Goal: Use online tool/utility: Use online tool/utility

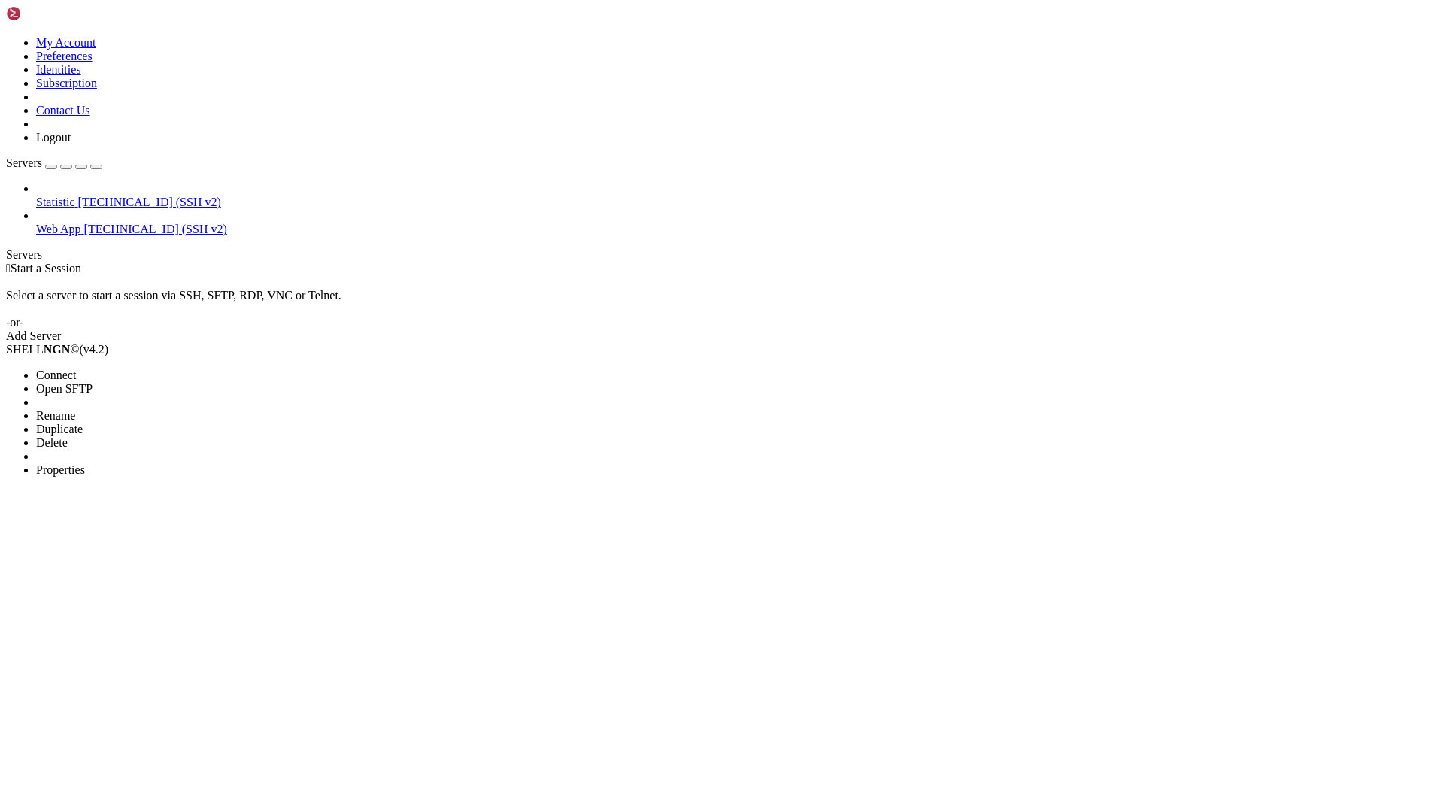
click at [85, 463] on span "Properties" at bounding box center [60, 469] width 49 height 13
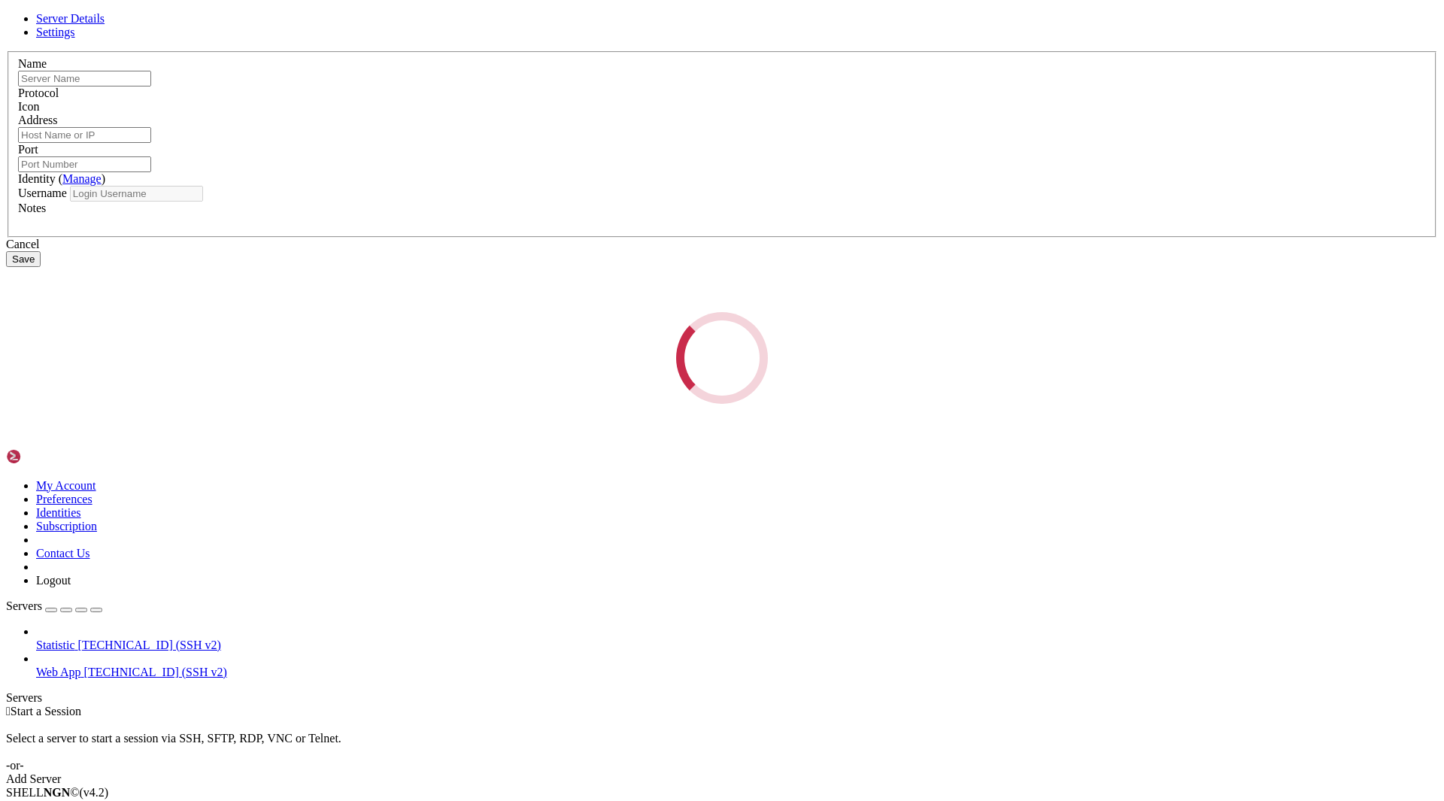
type input "Web App"
type input "[TECHNICAL_ID]"
type input "22"
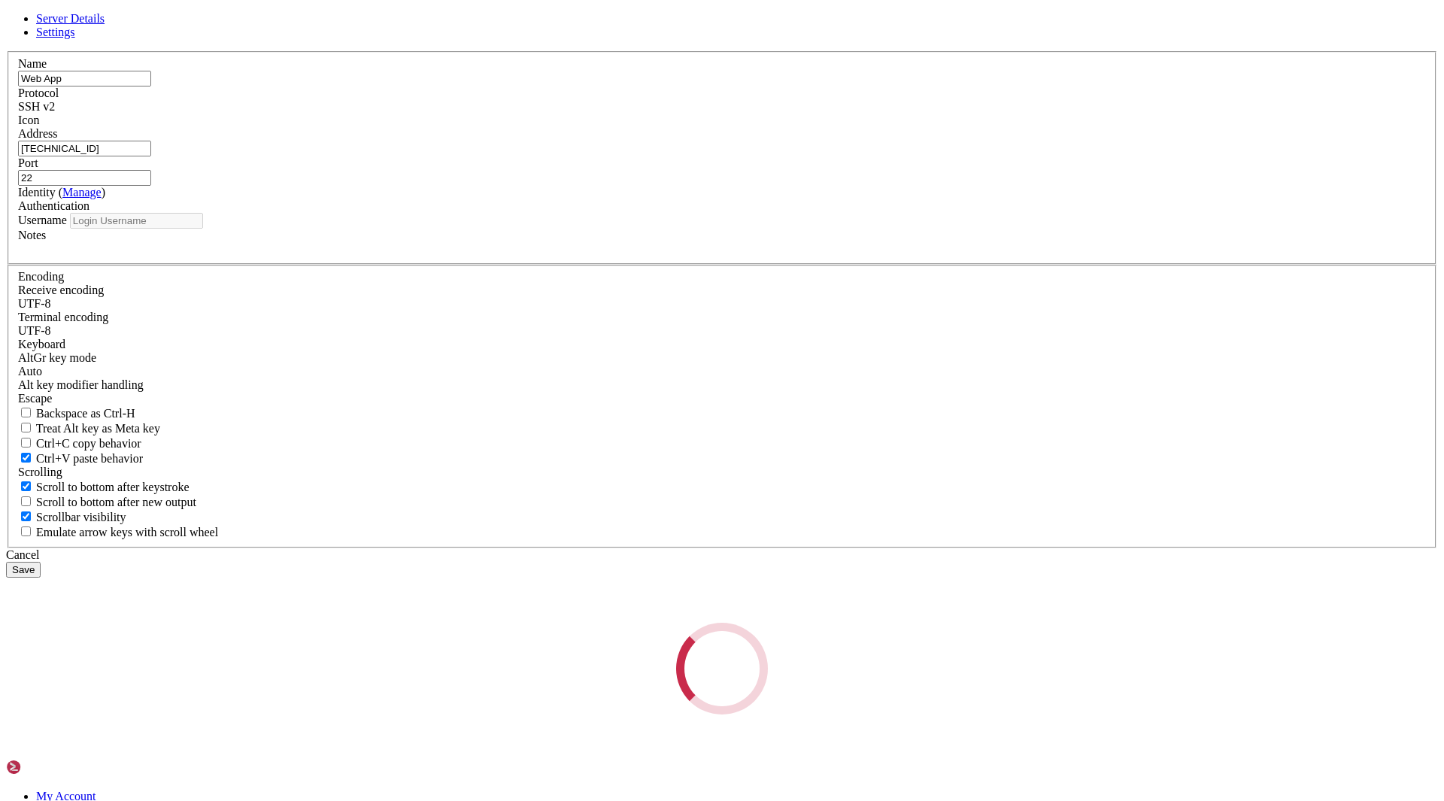
type input "root"
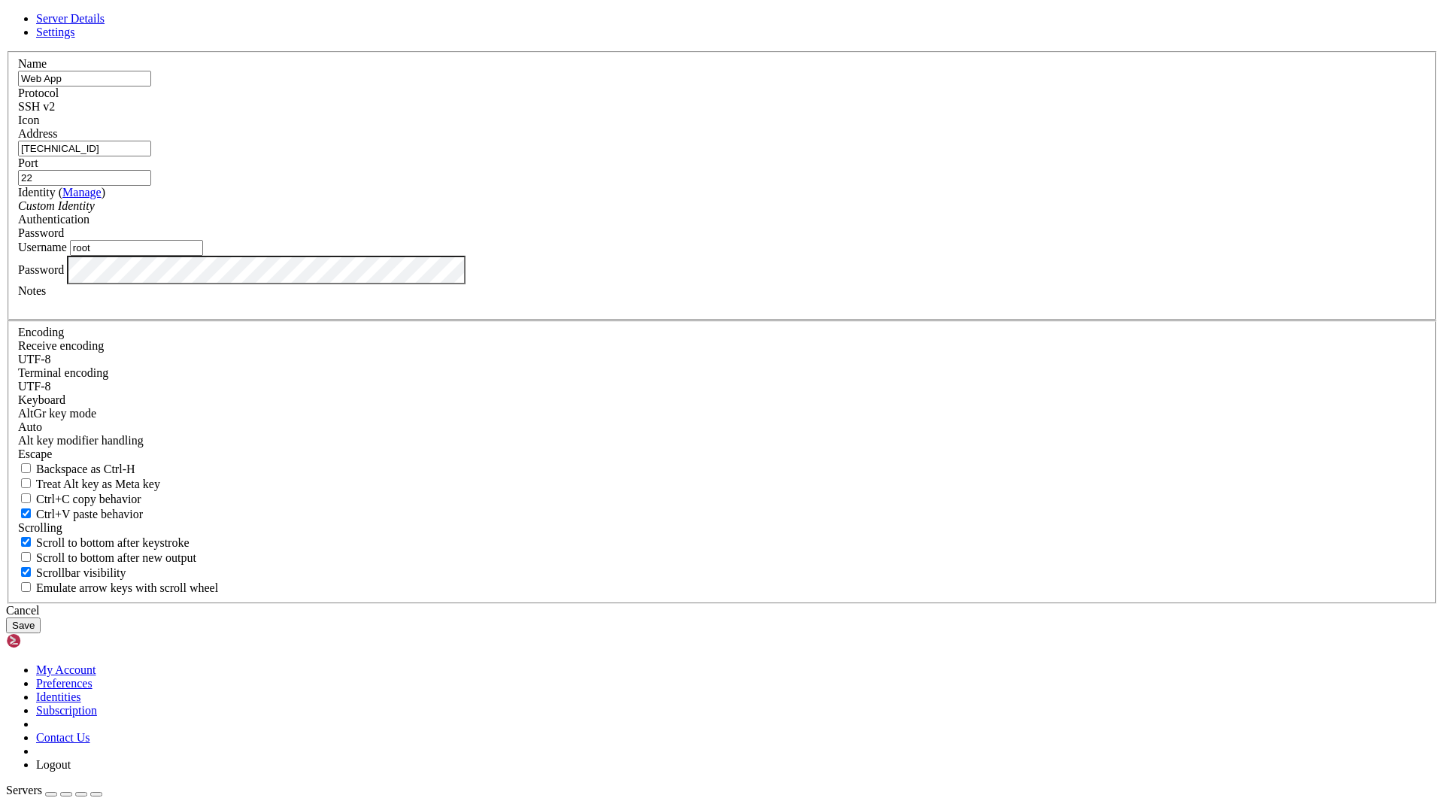
click at [151, 156] on input "[TECHNICAL_ID]" at bounding box center [84, 149] width 133 height 16
click at [811, 604] on div "Cancel" at bounding box center [722, 611] width 1432 height 14
